Goal: Task Accomplishment & Management: Use online tool/utility

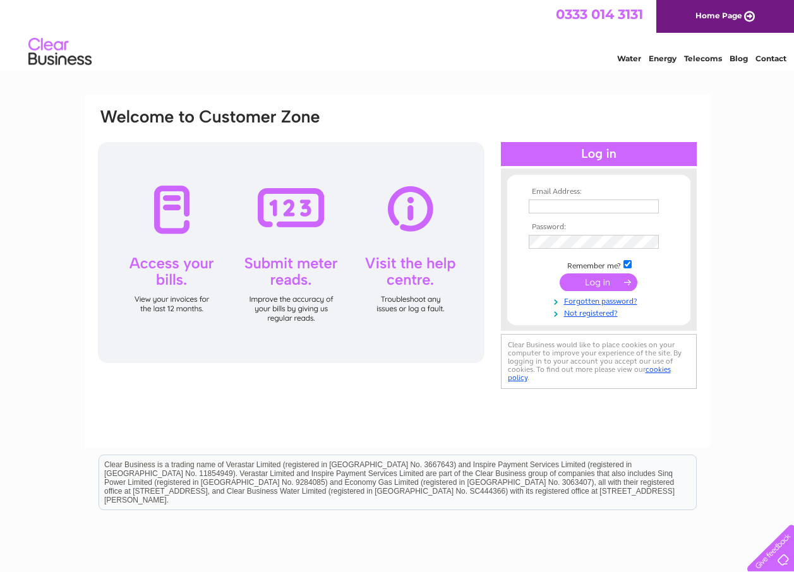
click at [567, 208] on input "text" at bounding box center [594, 207] width 130 height 14
type input "neil@mdm-architecture.co.uk"
click at [560, 275] on input "submit" at bounding box center [599, 284] width 78 height 18
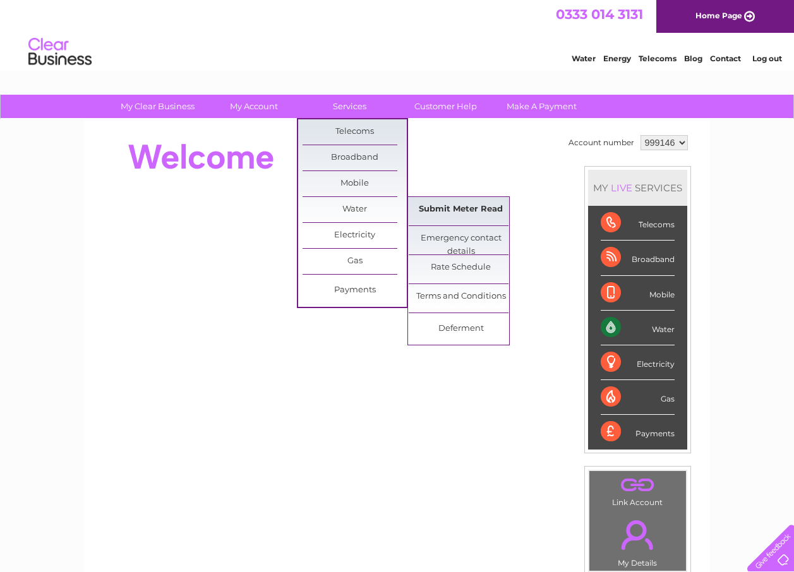
click at [460, 214] on link "Submit Meter Read" at bounding box center [461, 209] width 104 height 25
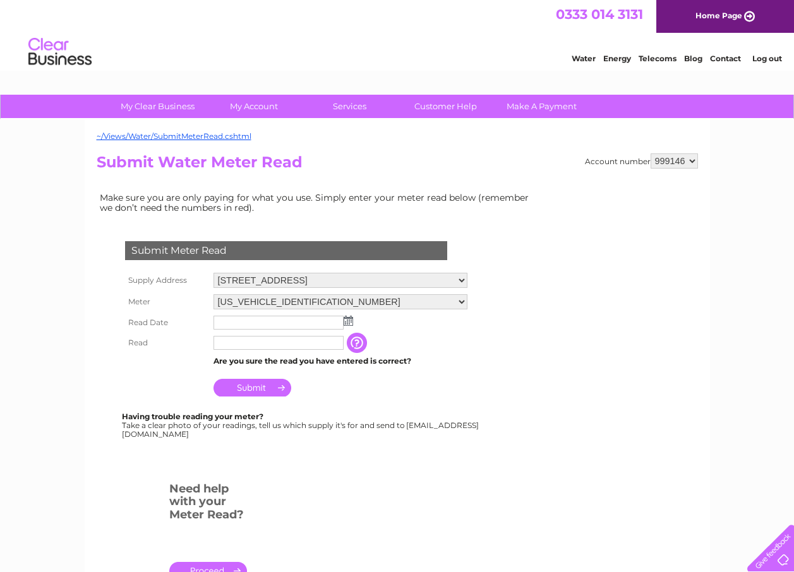
click at [346, 327] on td at bounding box center [340, 323] width 260 height 20
click at [347, 325] on img at bounding box center [348, 321] width 9 height 10
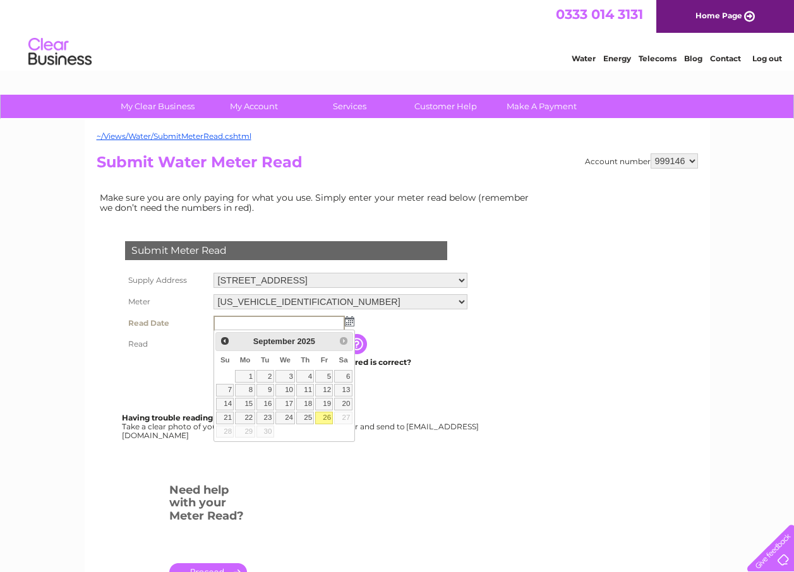
click at [325, 420] on link "26" at bounding box center [324, 418] width 18 height 13
type input "2025/09/26"
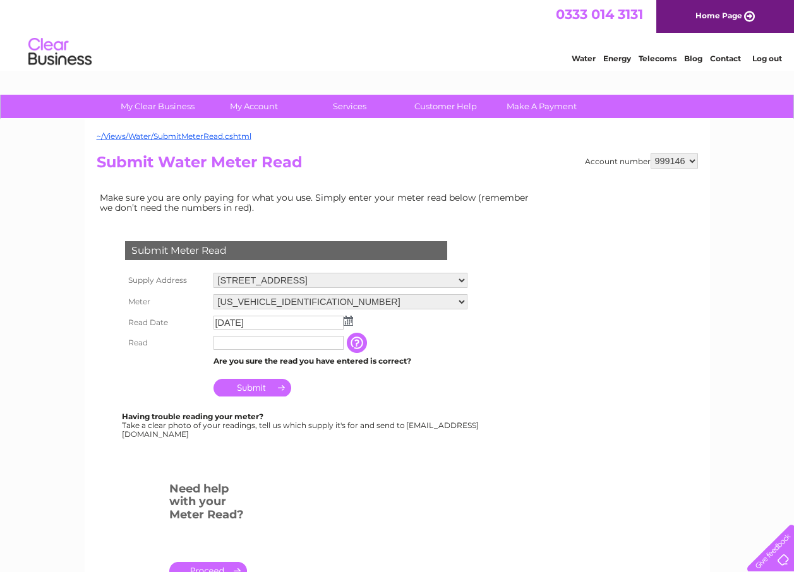
click at [282, 345] on input "text" at bounding box center [279, 343] width 130 height 14
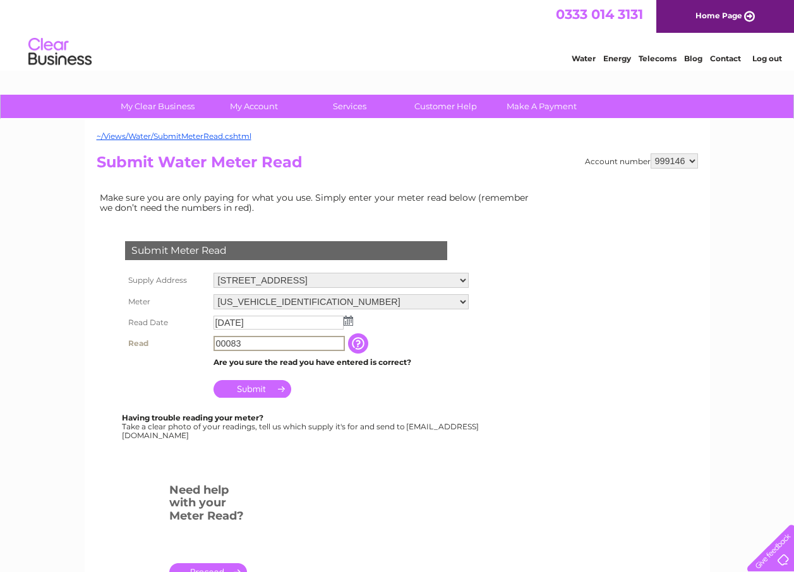
type input "00083"
click at [248, 390] on input "Submit" at bounding box center [253, 388] width 78 height 18
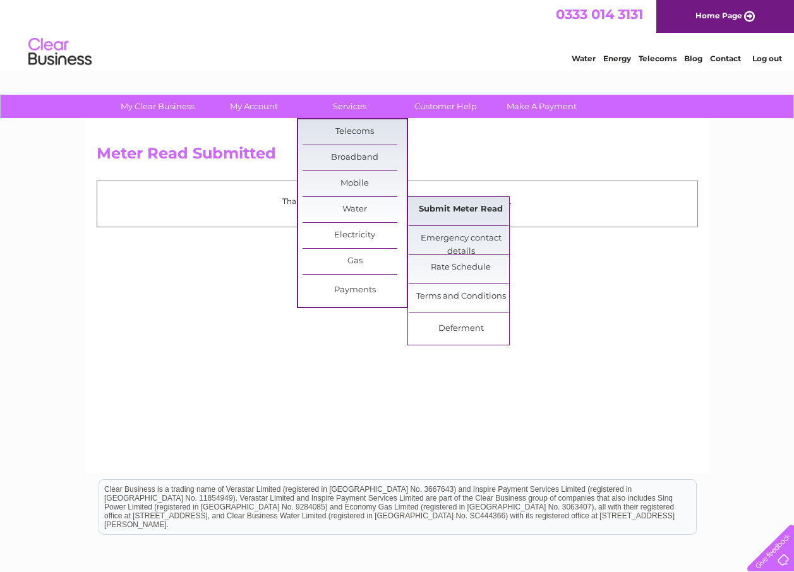
click at [447, 214] on link "Submit Meter Read" at bounding box center [461, 209] width 104 height 25
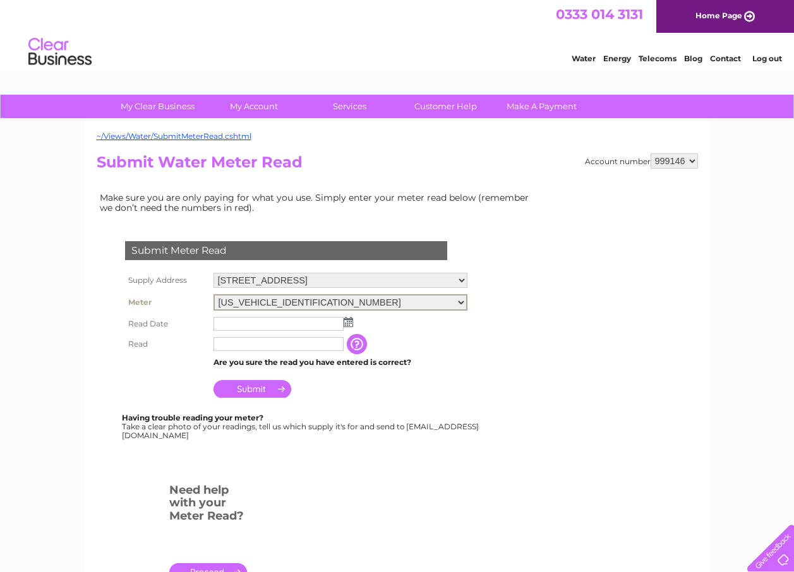
click at [320, 301] on select "06ELSTER20T098095 06ELSTER20T098099" at bounding box center [341, 302] width 254 height 16
select select "314196"
click at [214, 294] on select "06ELSTER20T098095 06ELSTER20T098099" at bounding box center [341, 302] width 254 height 16
click at [349, 323] on img at bounding box center [348, 322] width 9 height 10
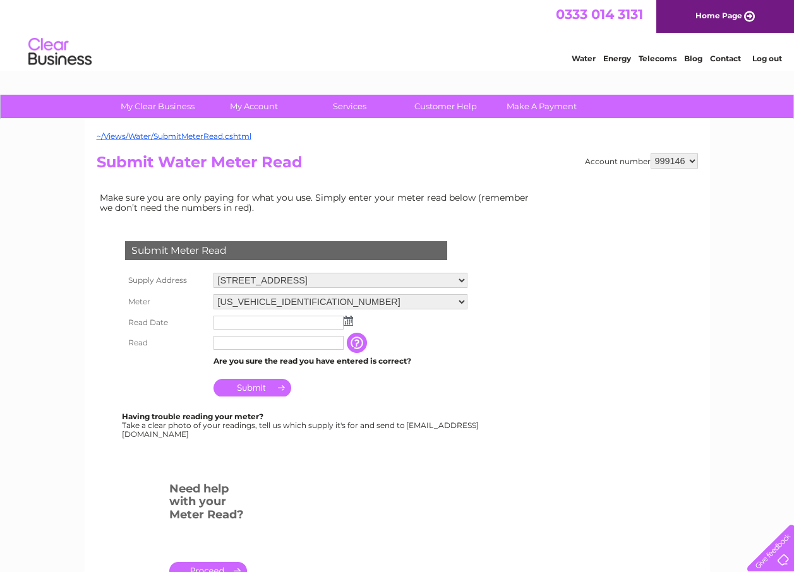
click at [346, 325] on img at bounding box center [348, 321] width 9 height 10
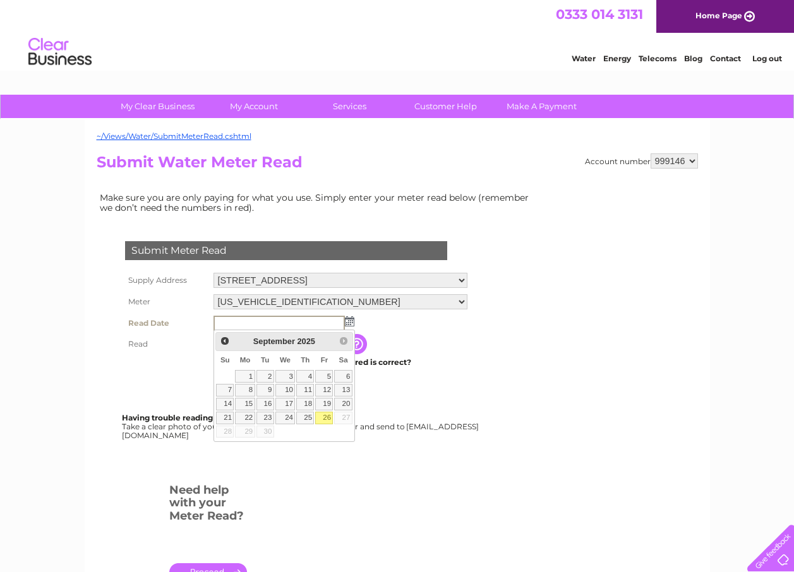
click at [328, 420] on link "26" at bounding box center [324, 418] width 18 height 13
type input "2025/09/26"
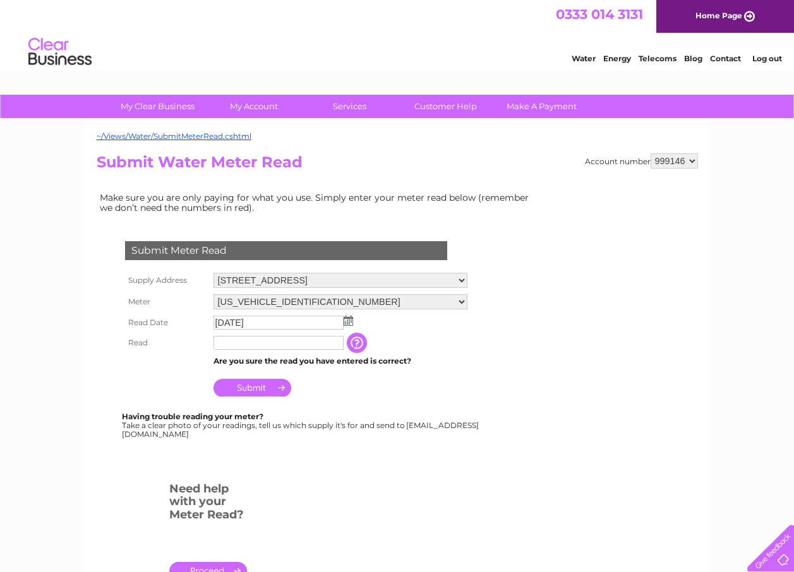
click at [280, 342] on input "text" at bounding box center [279, 343] width 130 height 14
type input "00000"
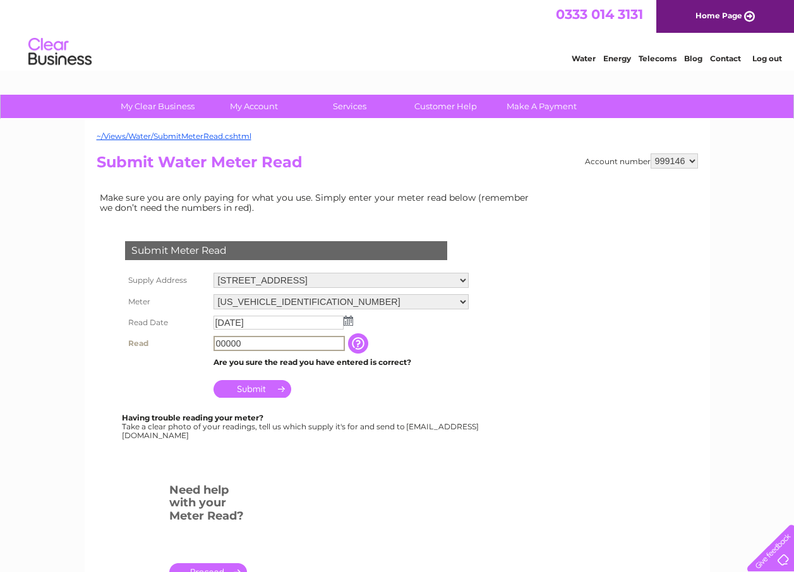
click at [255, 380] on td "Submit" at bounding box center [341, 386] width 262 height 30
click at [257, 387] on input "Submit" at bounding box center [253, 388] width 78 height 18
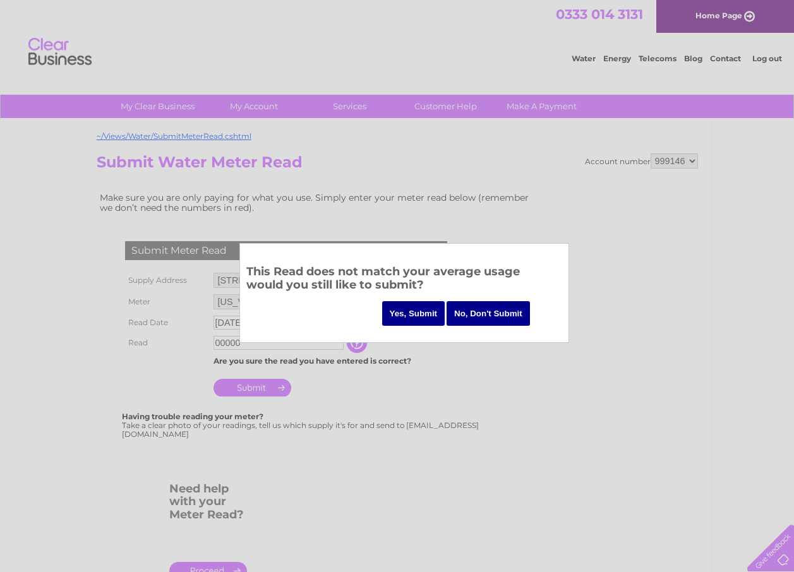
click at [420, 315] on input "Yes, Submit" at bounding box center [413, 313] width 63 height 25
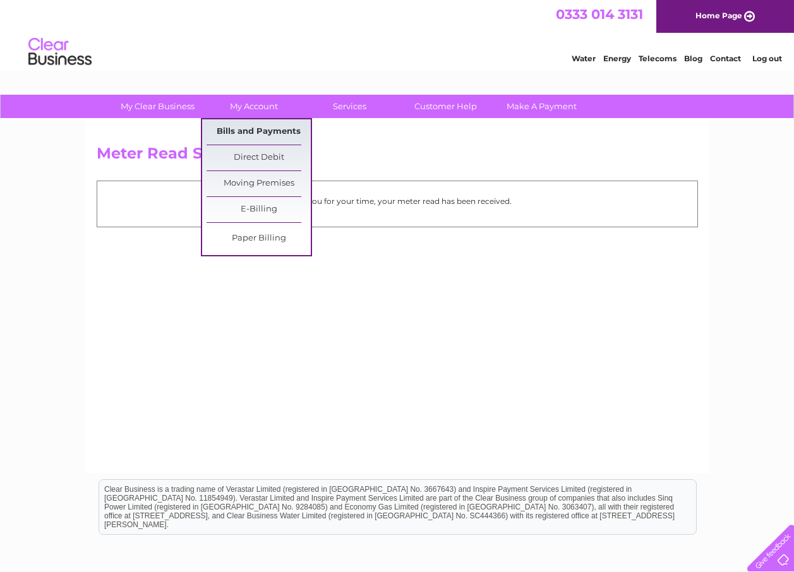
click at [266, 128] on link "Bills and Payments" at bounding box center [259, 131] width 104 height 25
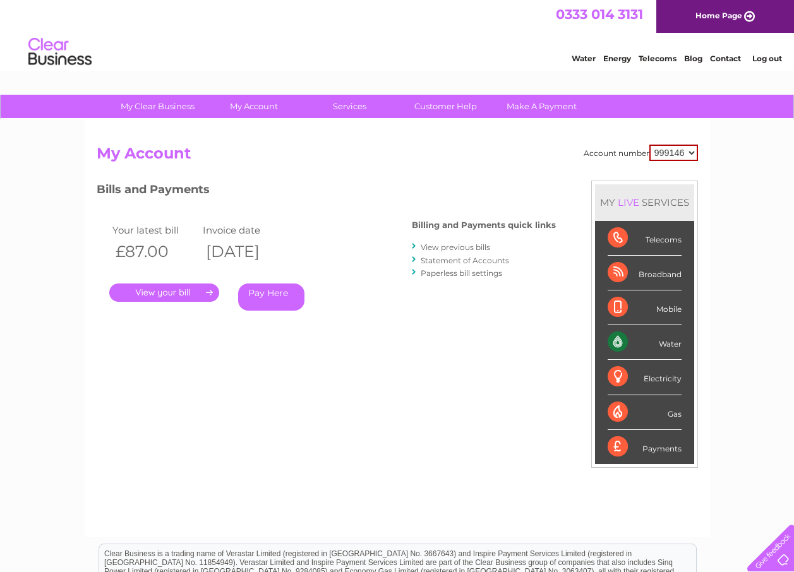
click at [768, 59] on link "Log out" at bounding box center [767, 58] width 30 height 9
